Goal: Information Seeking & Learning: Learn about a topic

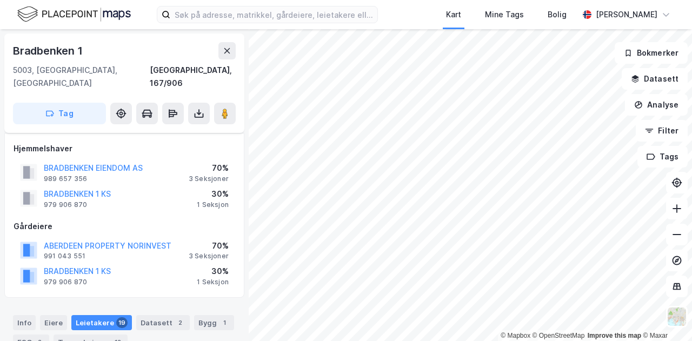
scroll to position [527, 0]
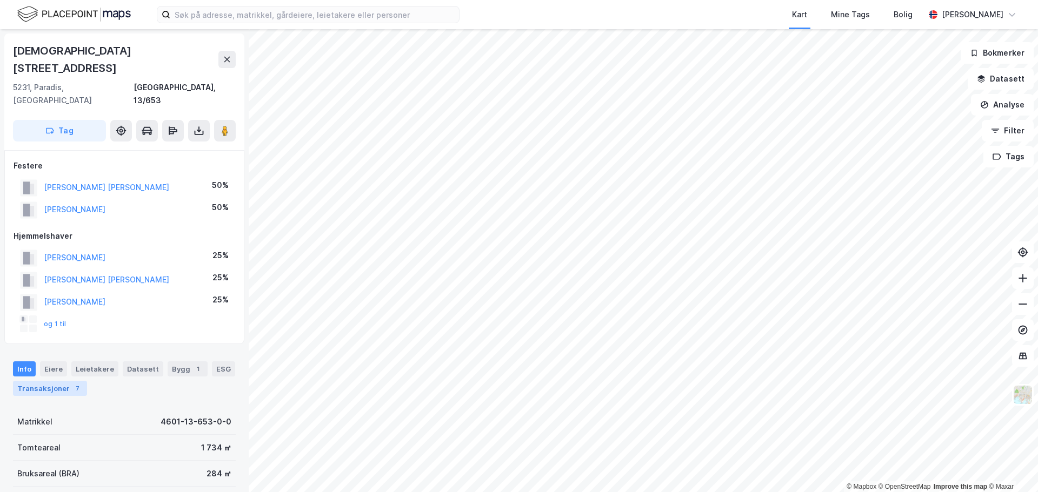
click at [64, 381] on div "Transaksjoner 7" at bounding box center [50, 388] width 74 height 15
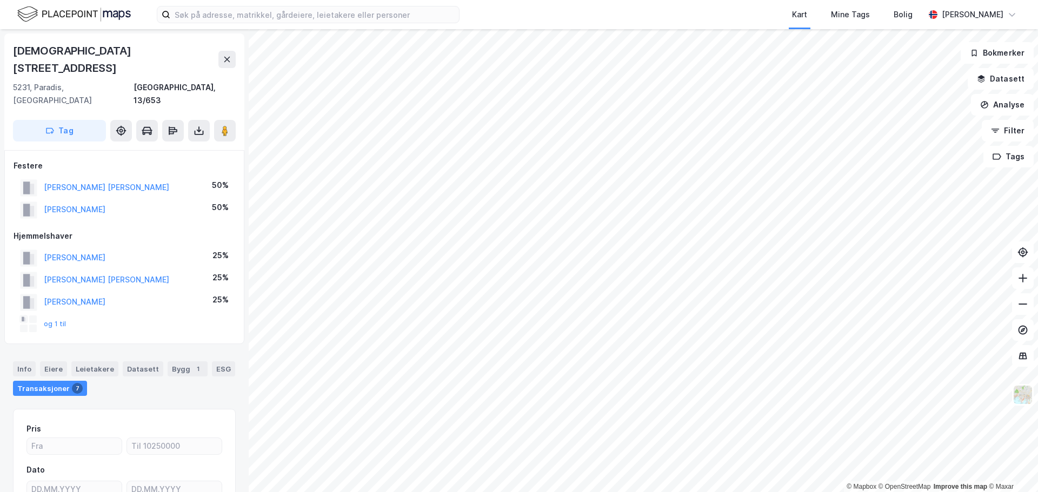
click at [57, 316] on div "og 1 til" at bounding box center [43, 324] width 46 height 17
click at [0, 0] on button "og 1 til" at bounding box center [0, 0] width 0 height 0
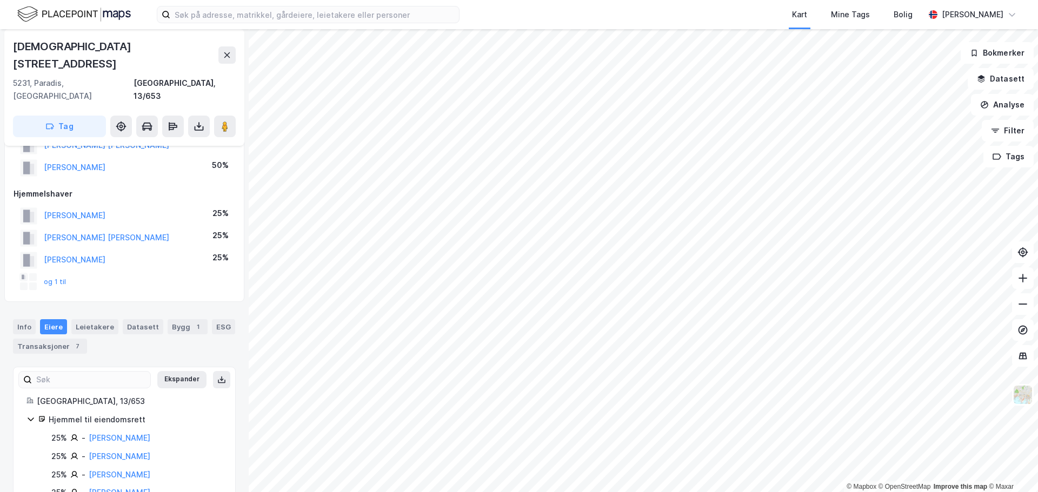
scroll to position [101, 0]
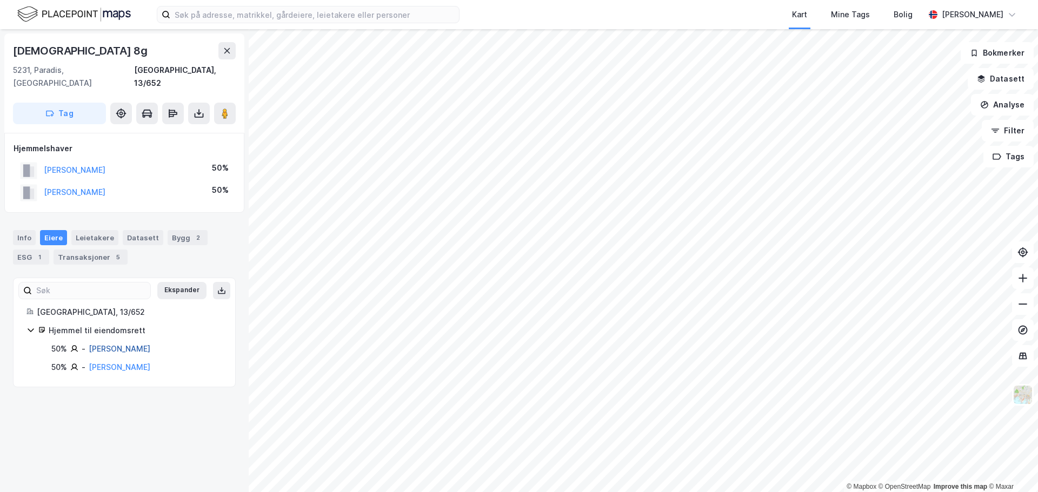
click at [132, 344] on link "Schubert Dietmar K R" at bounding box center [120, 348] width 62 height 9
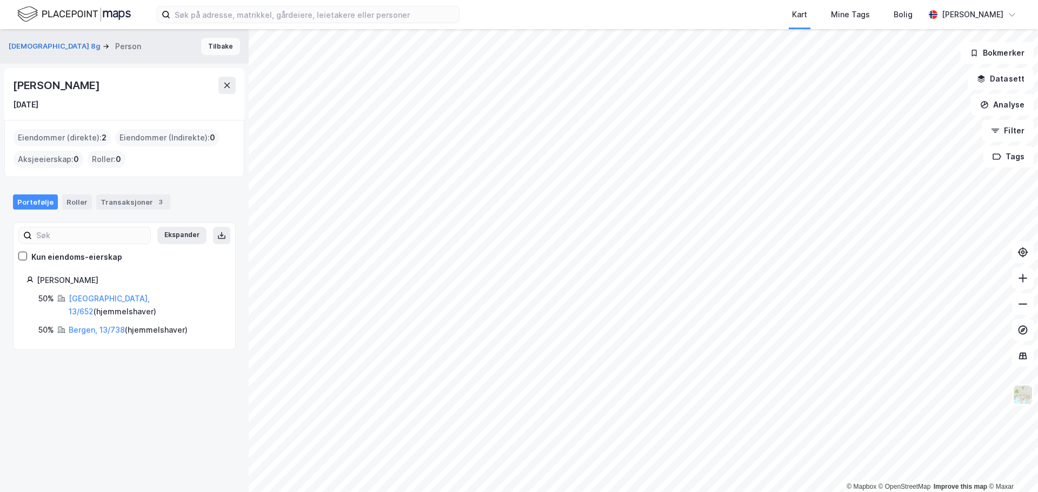
click at [222, 53] on button "Tilbake" at bounding box center [220, 46] width 39 height 17
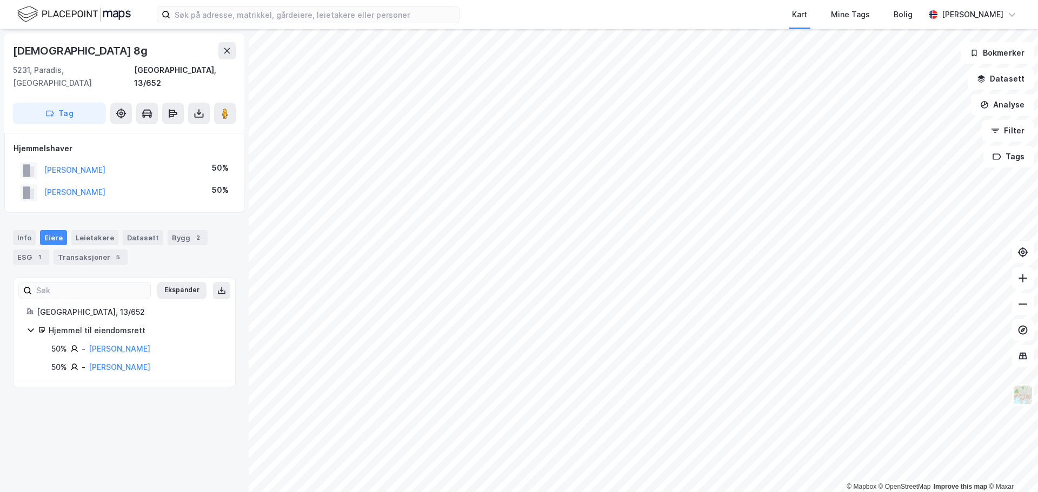
click at [613, 492] on html "Kart Mine Tags Bolig Marius Lien © Mapbox © OpenStreetMap Improve this map © Ma…" at bounding box center [519, 246] width 1038 height 492
